Goal: Transaction & Acquisition: Purchase product/service

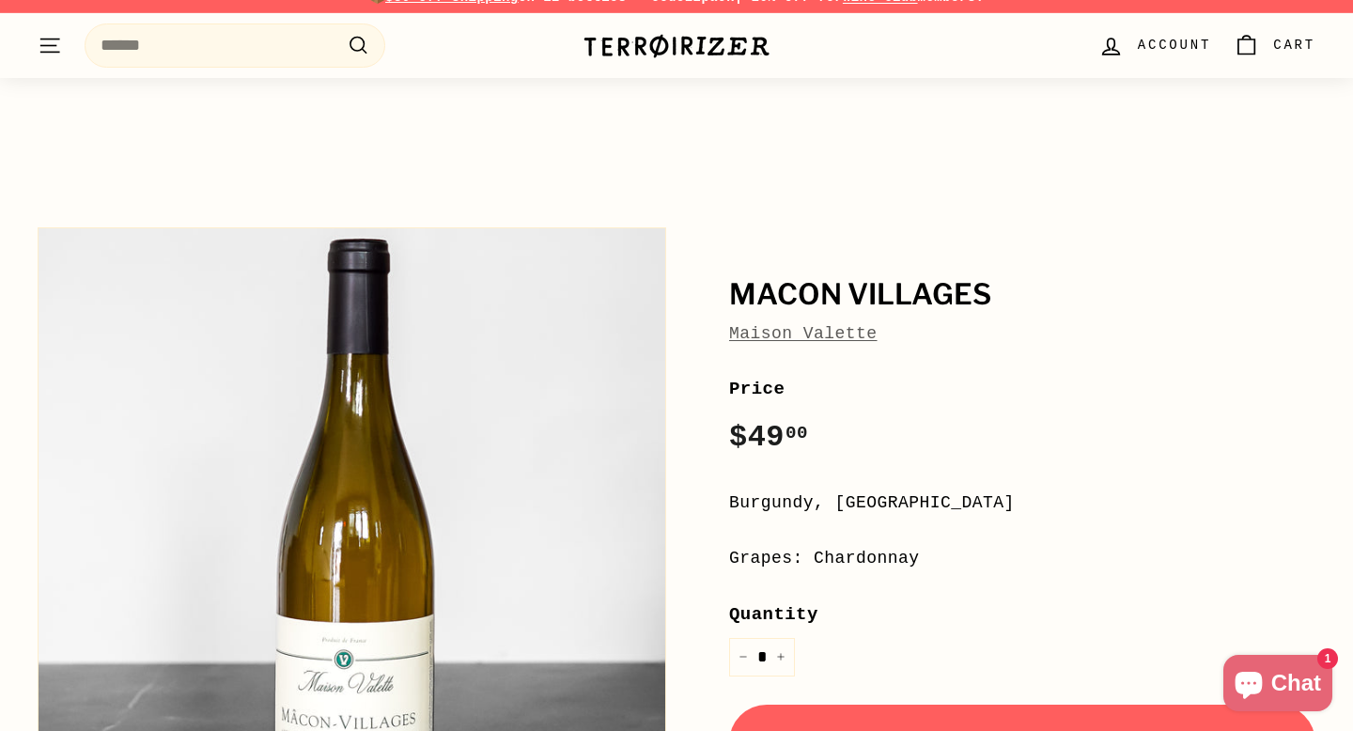
scroll to position [17, 0]
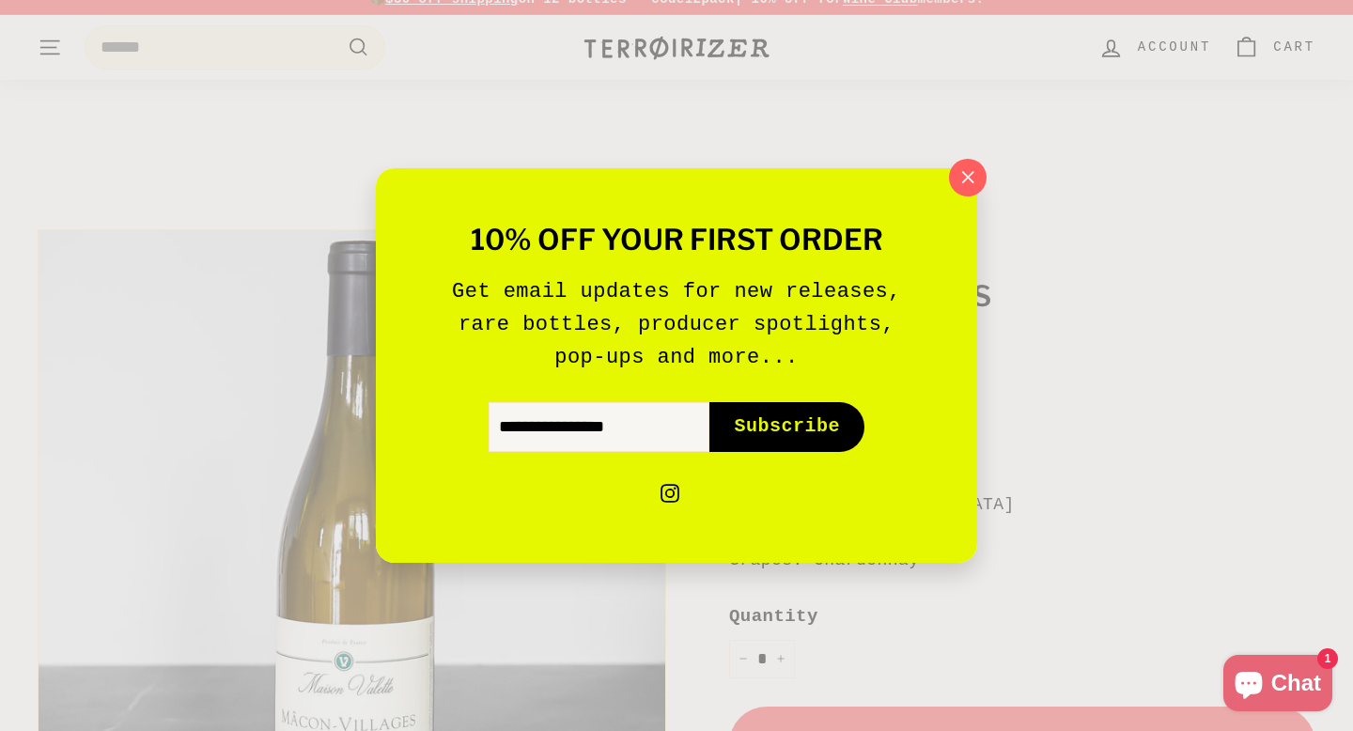
click at [785, 340] on p "Get email updates for new releases, rare bottles, producer spotlights, pop-ups …" at bounding box center [676, 324] width 488 height 100
click at [972, 181] on icon "button" at bounding box center [968, 177] width 12 height 12
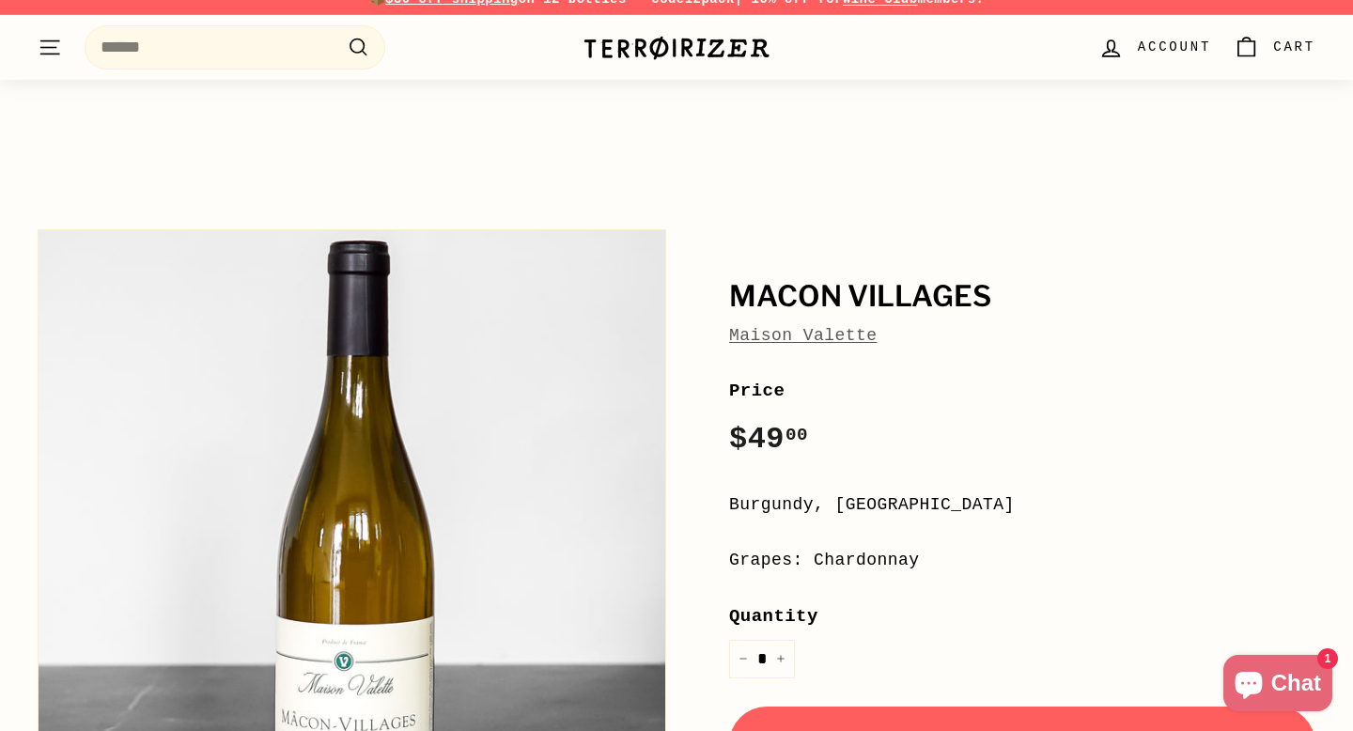
click at [828, 335] on link "Maison Valette" at bounding box center [803, 335] width 148 height 19
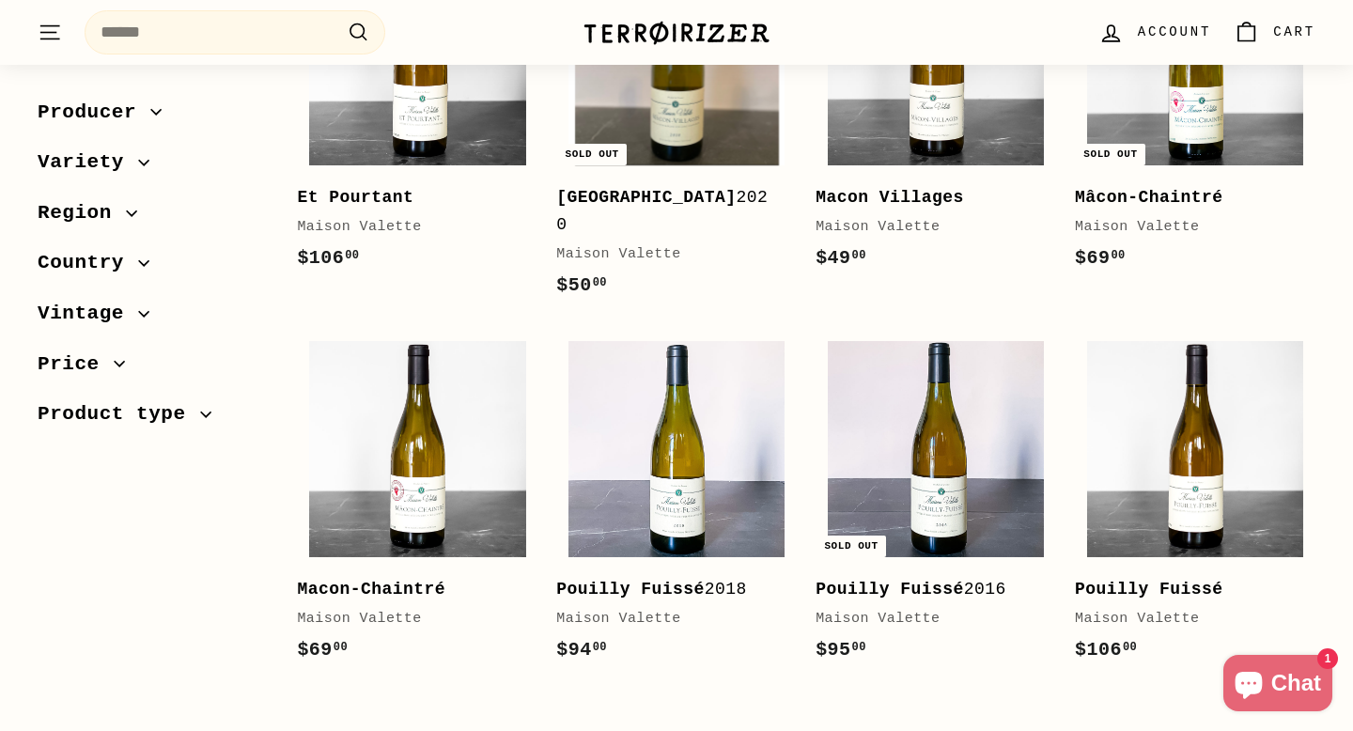
scroll to position [479, 0]
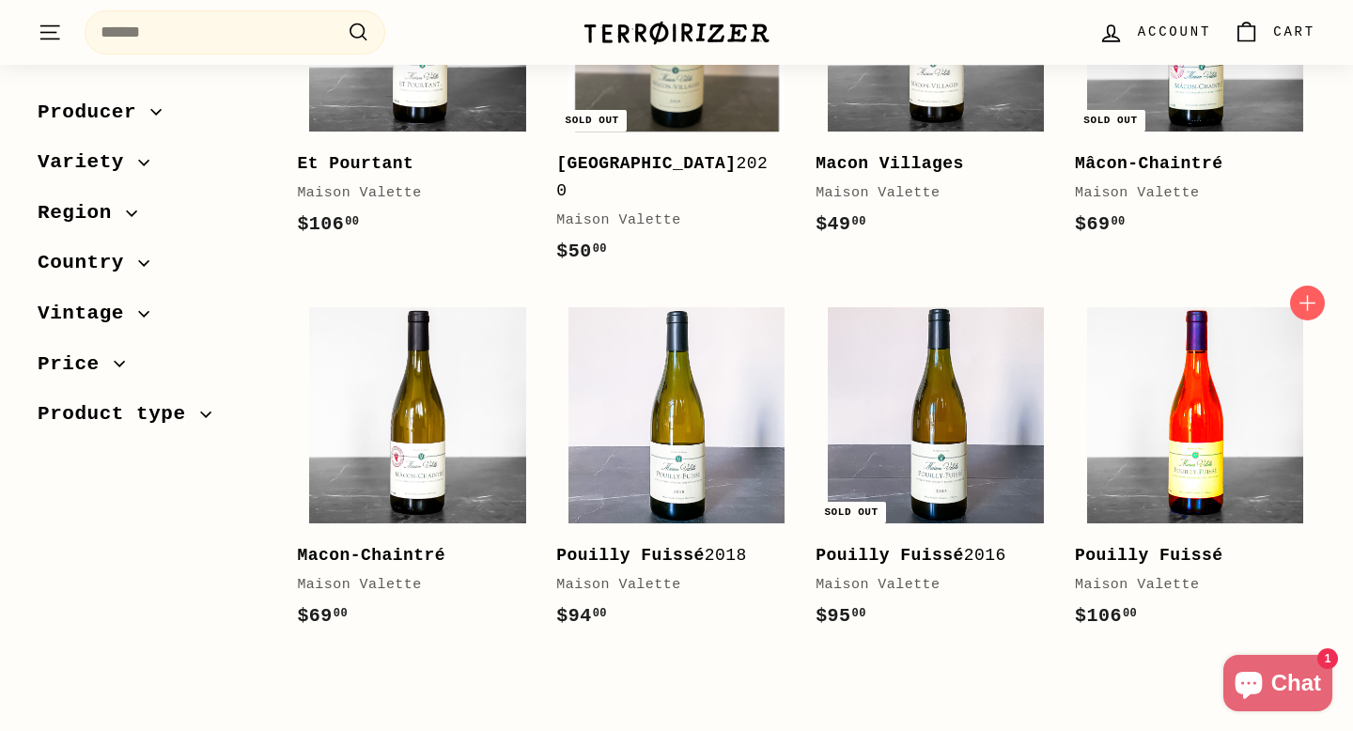
click at [1226, 383] on img at bounding box center [1195, 415] width 216 height 216
